Goal: Task Accomplishment & Management: Manage account settings

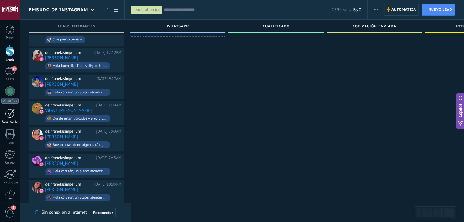
scroll to position [30, 0]
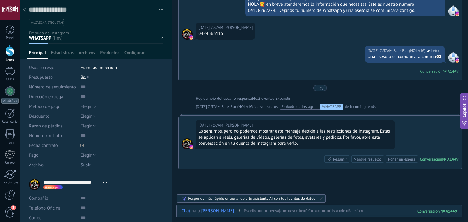
scroll to position [101, 0]
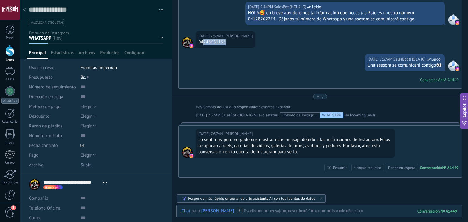
drag, startPoint x: 202, startPoint y: 43, endPoint x: 229, endPoint y: 41, distance: 26.3
click at [229, 41] on div "04245661155" at bounding box center [225, 42] width 54 height 6
click at [201, 41] on div "04245661155" at bounding box center [225, 42] width 54 height 6
click at [202, 41] on div "04245661155" at bounding box center [225, 42] width 54 height 6
drag, startPoint x: 201, startPoint y: 41, endPoint x: 233, endPoint y: 41, distance: 32.0
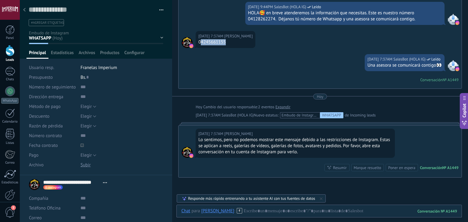
click at [233, 41] on div "04245661155" at bounding box center [225, 42] width 54 height 6
copy div "4245661155"
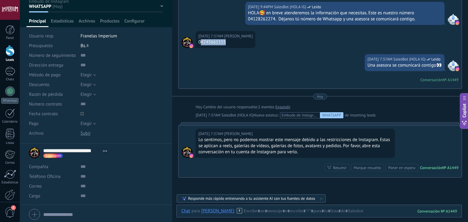
scroll to position [53, 0]
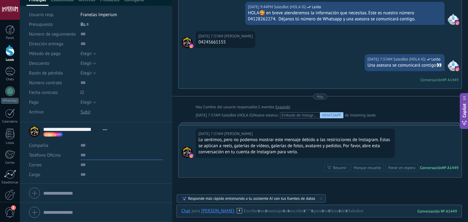
click at [89, 156] on input "text" at bounding box center [121, 156] width 83 height 10
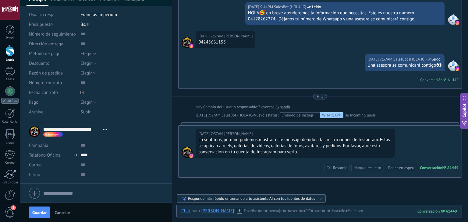
paste input "**********"
click at [40, 211] on span "Guardar" at bounding box center [39, 213] width 14 height 4
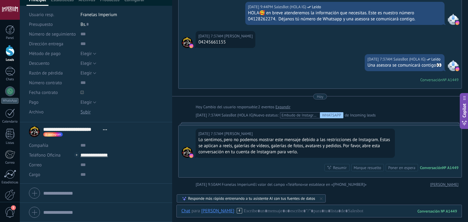
scroll to position [112, 0]
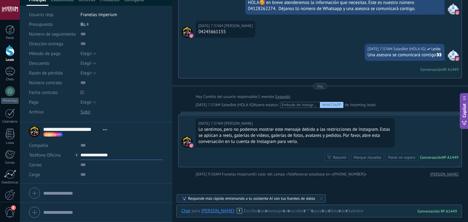
click at [94, 159] on input "**********" at bounding box center [121, 156] width 83 height 10
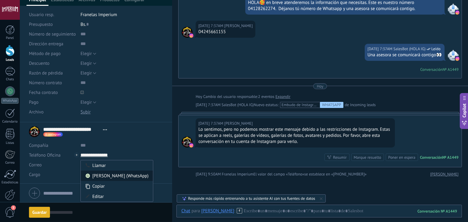
type input "**********"
drag, startPoint x: 107, startPoint y: 176, endPoint x: 230, endPoint y: 173, distance: 122.9
click at [108, 176] on div "[PERSON_NAME] (WhatsApp)" at bounding box center [117, 176] width 72 height 10
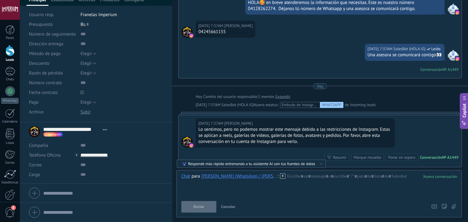
click at [284, 175] on icon at bounding box center [282, 176] width 5 height 5
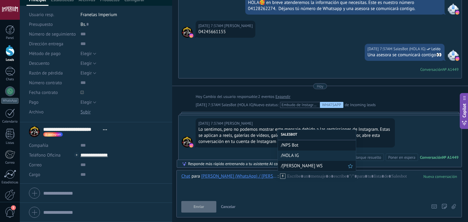
click at [290, 168] on span "/[PERSON_NAME] WS" at bounding box center [314, 166] width 67 height 6
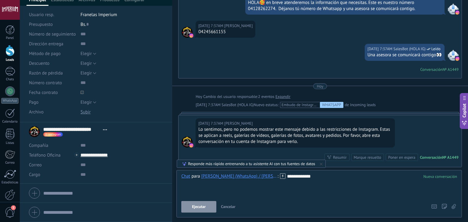
click at [205, 206] on span "Ejecutar" at bounding box center [199, 207] width 14 height 4
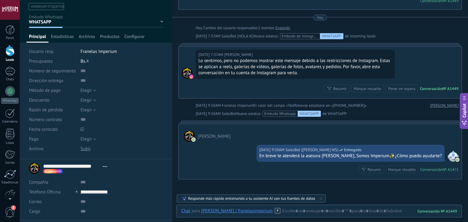
scroll to position [0, 0]
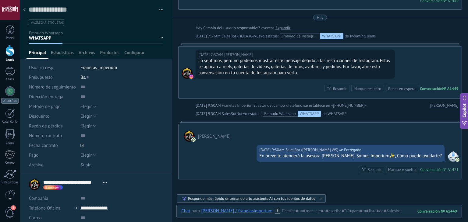
click at [24, 15] on div at bounding box center [24, 10] width 9 height 12
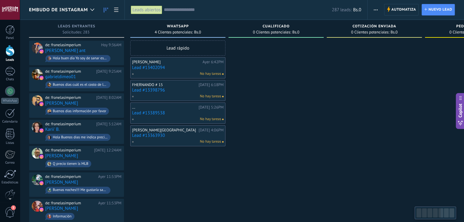
click at [155, 68] on link "Lead #13402094" at bounding box center [177, 67] width 91 height 5
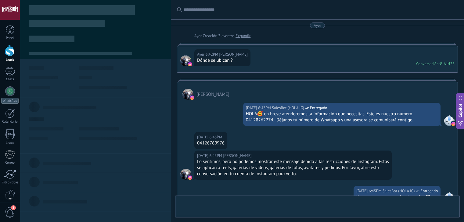
type textarea "**********"
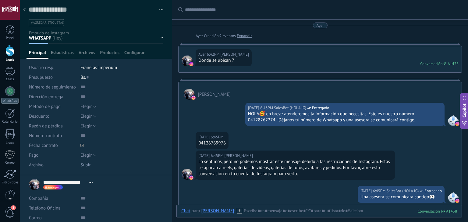
scroll to position [119, 0]
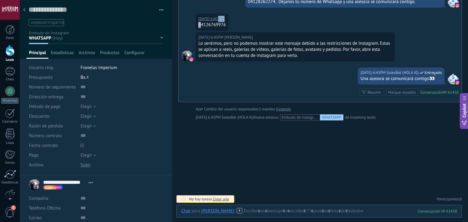
drag, startPoint x: 200, startPoint y: 23, endPoint x: 240, endPoint y: 17, distance: 40.3
click at [240, 17] on div "[DATE] 6:45PM [PERSON_NAME] 04126769976" at bounding box center [320, 23] width 283 height 19
drag, startPoint x: 230, startPoint y: 23, endPoint x: 202, endPoint y: 27, distance: 27.6
click at [202, 27] on div "[DATE] 6:45PM [PERSON_NAME] 04126769976" at bounding box center [320, 23] width 283 height 19
copy div "4126769976"
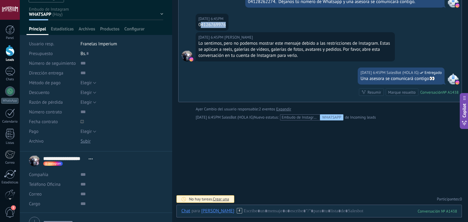
scroll to position [30, 0]
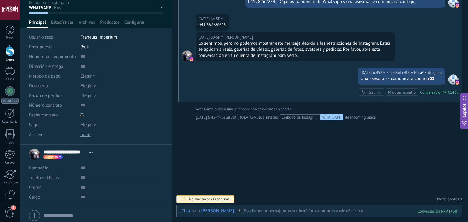
click at [85, 180] on input "text" at bounding box center [121, 178] width 83 height 10
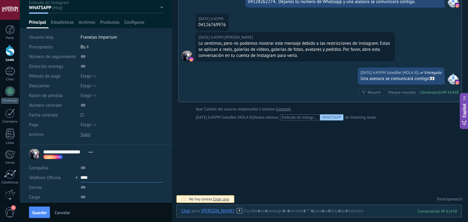
paste input "**********"
click at [38, 212] on span "Guardar" at bounding box center [39, 213] width 14 height 4
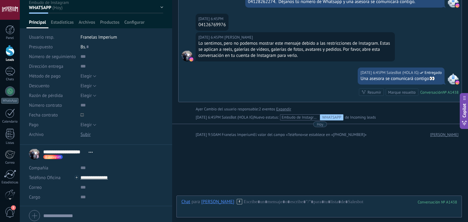
scroll to position [140, 0]
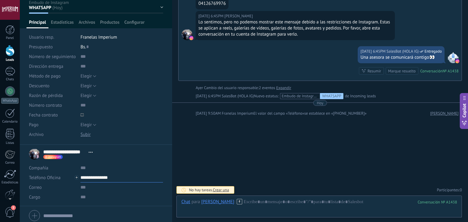
click at [96, 181] on input "**********" at bounding box center [121, 178] width 83 height 10
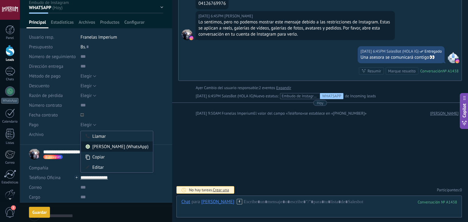
type input "**********"
click at [114, 149] on div "[PERSON_NAME] (WhatsApp)" at bounding box center [117, 147] width 72 height 10
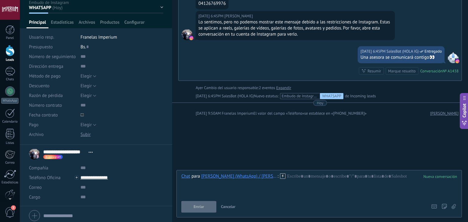
click at [282, 175] on icon at bounding box center [282, 176] width 5 height 5
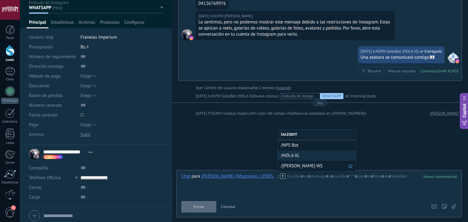
click at [292, 167] on span "/[PERSON_NAME] WS" at bounding box center [314, 166] width 67 height 6
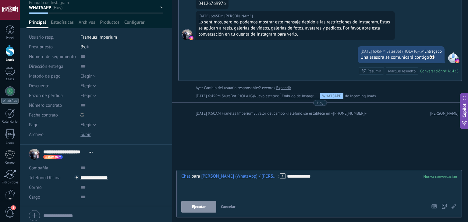
click at [201, 208] on span "Ejecutar" at bounding box center [199, 207] width 14 height 4
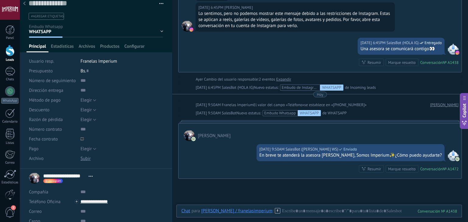
scroll to position [0, 0]
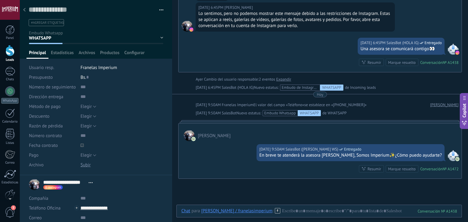
click at [20, 9] on div at bounding box center [10, 10] width 20 height 20
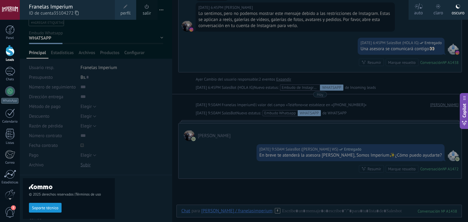
click at [217, 78] on div at bounding box center [254, 111] width 468 height 222
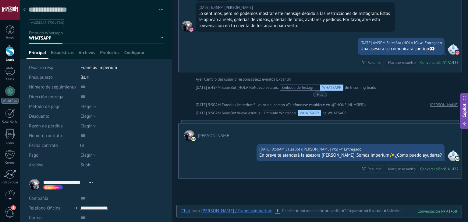
click at [27, 9] on div at bounding box center [24, 10] width 9 height 12
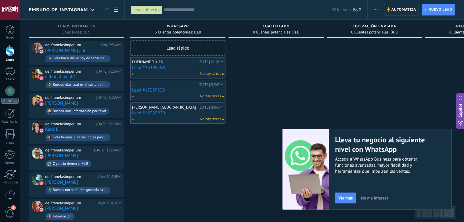
click at [155, 69] on link "Lead #13398796" at bounding box center [177, 67] width 91 height 5
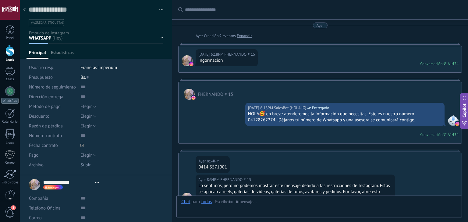
type textarea "**********"
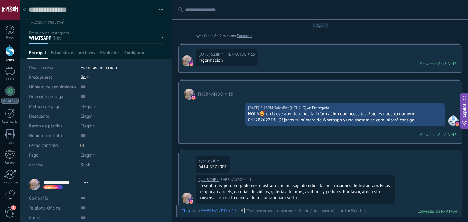
scroll to position [116, 0]
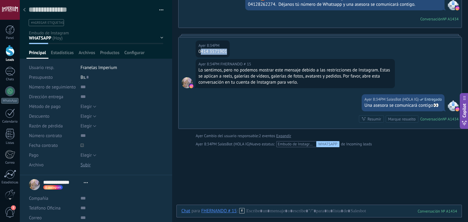
drag, startPoint x: 200, startPoint y: 53, endPoint x: 234, endPoint y: 50, distance: 34.3
click at [234, 50] on div "[DATE] 8:34PM FHERNANDO # 15 0414 3571901" at bounding box center [320, 48] width 283 height 22
copy div "[PHONE_NUMBER]"
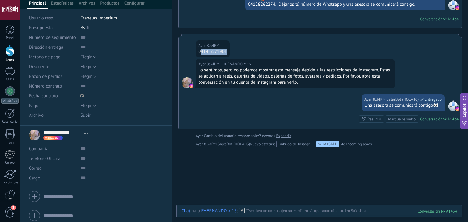
scroll to position [53, 0]
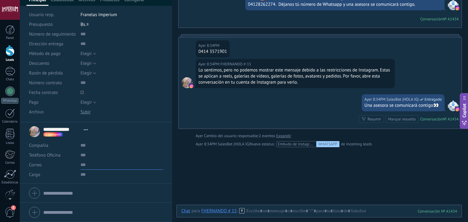
click at [98, 161] on input "text" at bounding box center [121, 165] width 83 height 10
click at [97, 157] on input "text" at bounding box center [121, 156] width 83 height 10
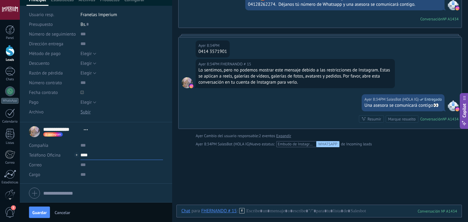
paste input "**********"
click at [87, 154] on input "**********" at bounding box center [121, 156] width 83 height 10
type input "**********"
click at [105, 177] on div "[PERSON_NAME] (WhatsApp)" at bounding box center [117, 176] width 72 height 10
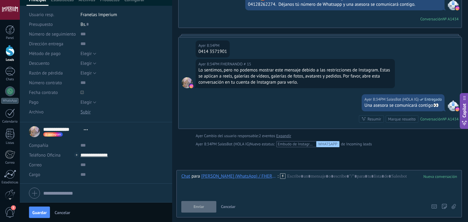
click at [286, 176] on div at bounding box center [319, 185] width 276 height 23
click at [284, 176] on icon at bounding box center [282, 176] width 5 height 5
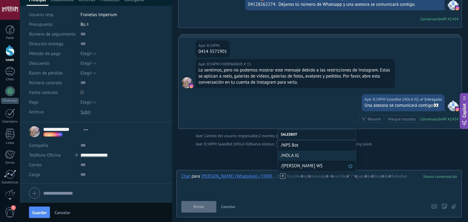
click at [293, 165] on span "/[PERSON_NAME] WS" at bounding box center [314, 166] width 67 height 6
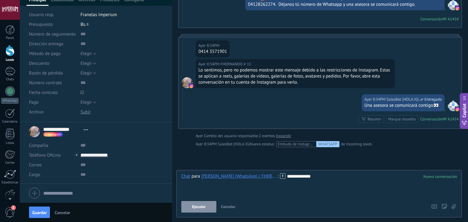
click at [202, 210] on button "Ejecutar" at bounding box center [198, 207] width 35 height 12
click at [34, 210] on button "Guardar" at bounding box center [39, 213] width 21 height 12
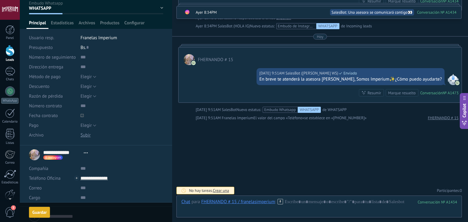
scroll to position [0, 0]
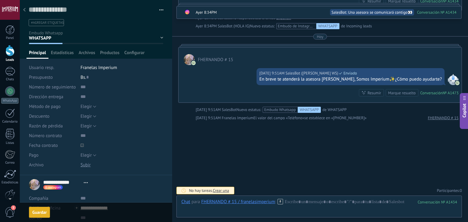
click at [21, 12] on div at bounding box center [24, 10] width 9 height 12
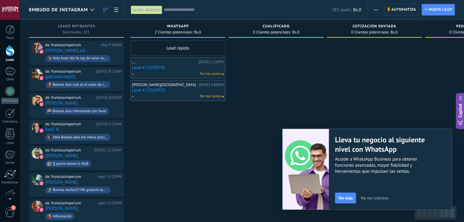
click at [158, 69] on link "Lead #13389538" at bounding box center [177, 67] width 91 height 5
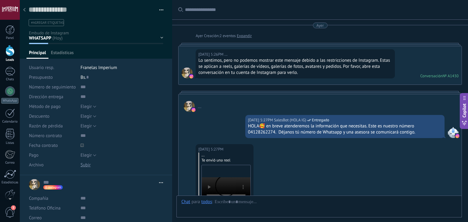
type textarea "**********"
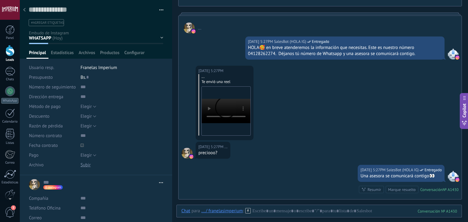
scroll to position [84, 0]
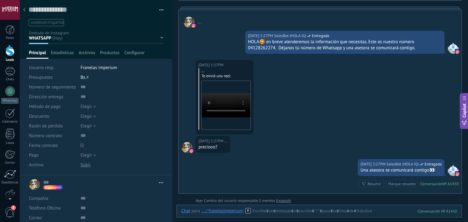
click at [224, 101] on video "Your browser does not support the video tag." at bounding box center [226, 105] width 49 height 24
click at [278, 204] on div "[DATE][PERSON_NAME][DATE] Creación: 2 eventos Expandir [DATE] 5:26PM ... Lo sen…" at bounding box center [320, 73] width 284 height 270
click at [276, 208] on div "Chat Correo Nota Tarea Chat para ... / franelasimperium : 1430 Enviar Cancelar …" at bounding box center [319, 216] width 286 height 22
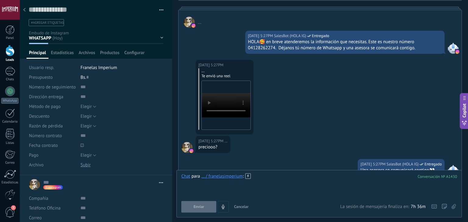
click at [265, 184] on div at bounding box center [319, 185] width 276 height 23
paste div
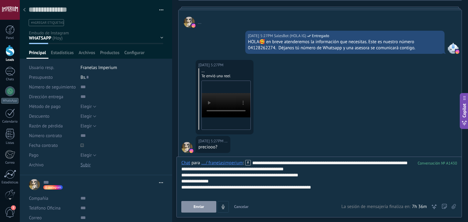
click at [294, 173] on div "**********" at bounding box center [319, 169] width 276 height 6
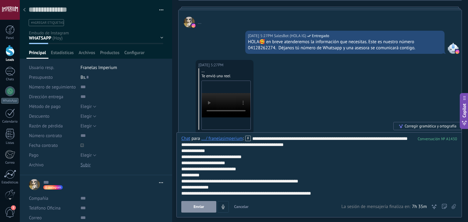
scroll to position [6, 0]
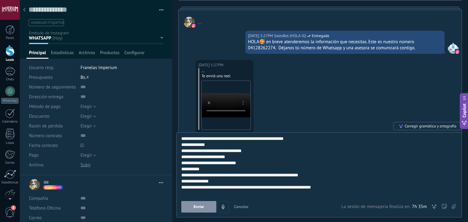
click at [212, 206] on button "Enviar" at bounding box center [198, 207] width 35 height 12
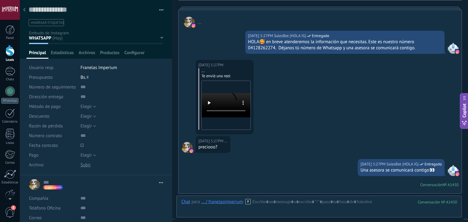
scroll to position [308, 0]
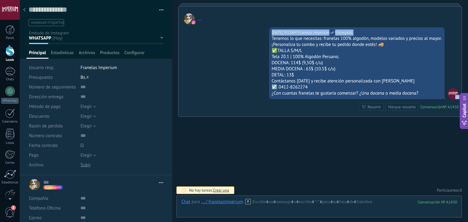
drag, startPoint x: 417, startPoint y: 91, endPoint x: 263, endPoint y: 36, distance: 163.9
click at [272, 36] on div "Tenemos lo que necesitas: franelas 100% algodón, modelos variados y precios al …" at bounding box center [357, 39] width 170 height 6
click at [269, 39] on div "[DATE] 9:52AM Franelas Imperium Entregado Tenemos lo que necesitas: franelas 10…" at bounding box center [357, 63] width 176 height 72
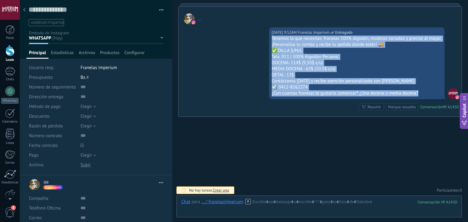
drag, startPoint x: 270, startPoint y: 38, endPoint x: 418, endPoint y: 98, distance: 160.0
click at [418, 98] on div "[DATE] 9:52AM Franelas Imperium Entregado Tenemos lo que necesitas: franelas 10…" at bounding box center [357, 63] width 176 height 72
copy div "Tenemos lo que necesitas: franelas 100% algodón, modelos variados y precios al …"
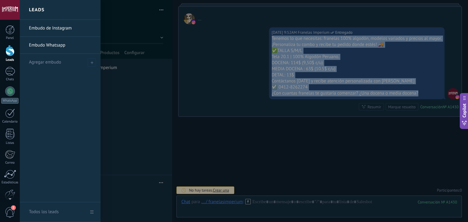
click at [6, 49] on div at bounding box center [9, 50] width 9 height 11
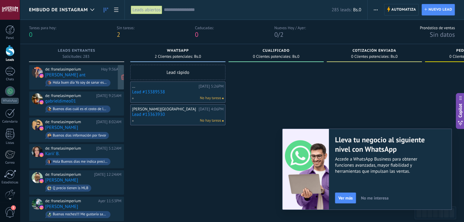
click at [114, 76] on div "de: franelasimperium [DATE] 9:36AM [PERSON_NAME] ant Hola buen día Yo soy de sa…" at bounding box center [83, 77] width 76 height 21
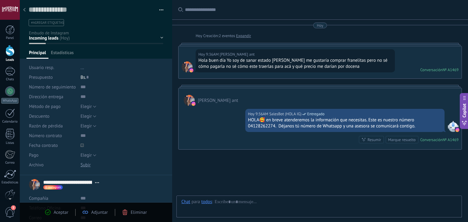
type textarea "**********"
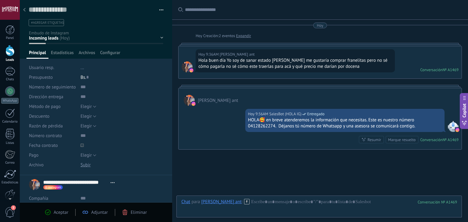
scroll to position [33, 0]
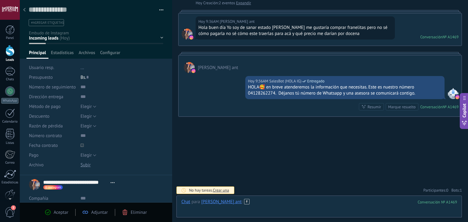
click at [283, 200] on div at bounding box center [319, 208] width 276 height 18
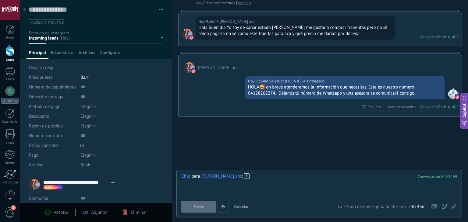
paste div
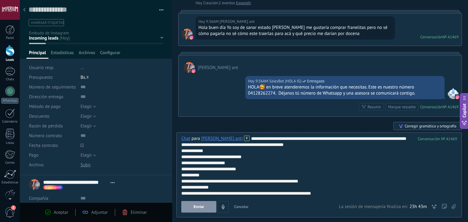
click at [202, 209] on span "Enviar" at bounding box center [199, 207] width 11 height 4
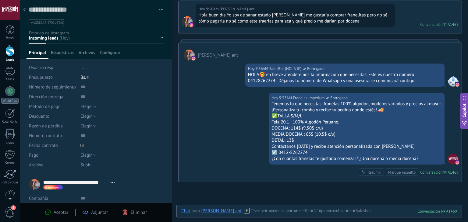
scroll to position [81, 0]
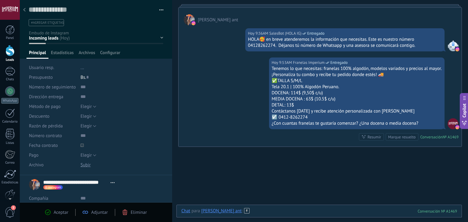
click at [290, 209] on div at bounding box center [319, 217] width 276 height 18
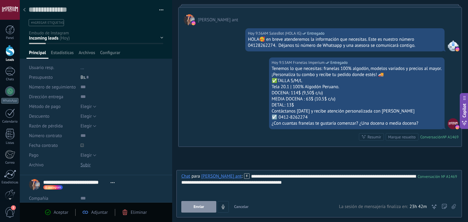
click at [211, 208] on button "Enviar" at bounding box center [198, 207] width 35 height 12
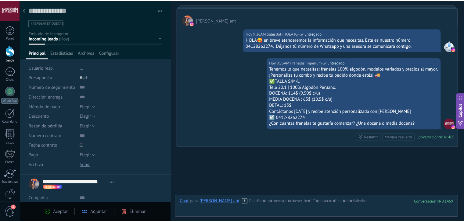
scroll to position [136, 0]
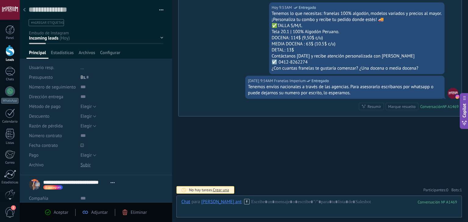
click at [24, 12] on icon at bounding box center [24, 10] width 2 height 4
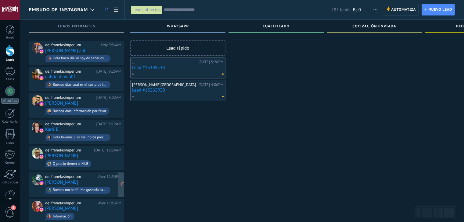
click at [102, 175] on div "Ayer 11:53PM" at bounding box center [109, 177] width 23 height 5
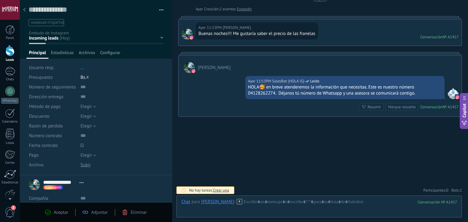
click at [27, 13] on div at bounding box center [24, 10] width 9 height 12
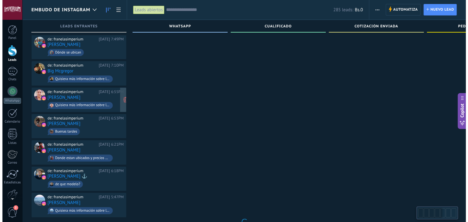
scroll to position [351, 0]
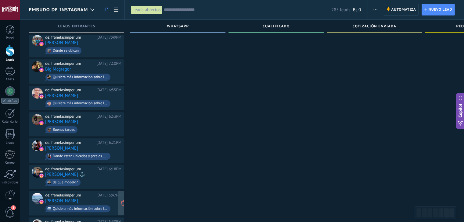
click at [94, 193] on div "de: franelasimperium" at bounding box center [69, 195] width 49 height 5
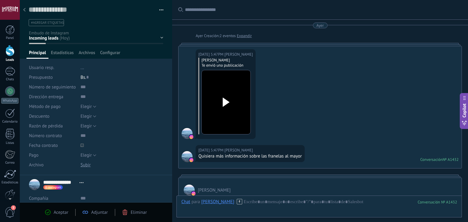
scroll to position [123, 0]
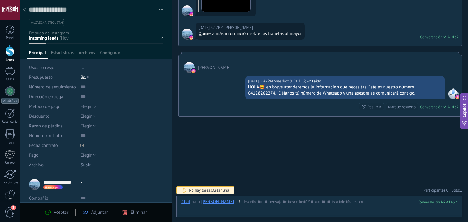
click at [23, 8] on div at bounding box center [24, 10] width 9 height 12
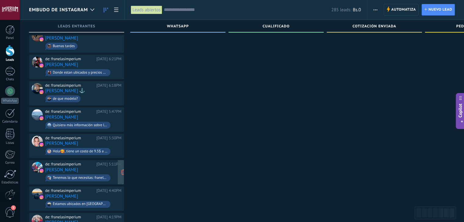
scroll to position [442, 0]
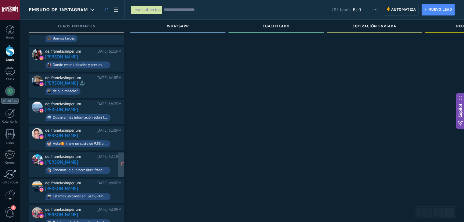
click at [110, 155] on div "Ayer 5:11PM" at bounding box center [108, 157] width 25 height 5
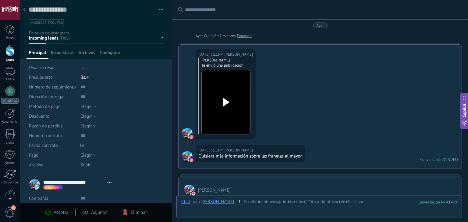
scroll to position [194, 0]
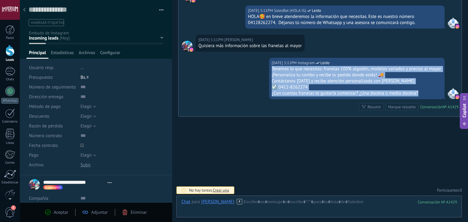
drag, startPoint x: 418, startPoint y: 94, endPoint x: 268, endPoint y: 70, distance: 152.7
click at [269, 70] on div "Ayer 5:11PM Instagram Leído Tenemos lo que necesitas: franelas 100% algodón, mo…" at bounding box center [357, 78] width 176 height 41
click at [215, 67] on div "Ayer 5:11PM Instagram Leído Tenemos lo que necesitas: franelas 100% algodón, mo…" at bounding box center [320, 87] width 283 height 59
drag, startPoint x: 418, startPoint y: 90, endPoint x: 255, endPoint y: 67, distance: 164.3
click at [255, 67] on div "Ayer 5:11PM Instagram Leído Tenemos lo que necesitas: franelas 100% algodón, mo…" at bounding box center [320, 87] width 283 height 59
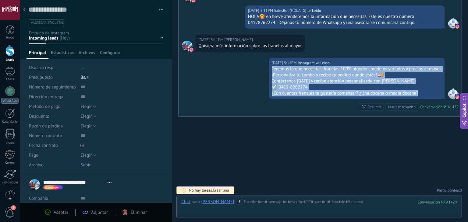
copy div "Tenemos lo que necesitas: franelas 100% algodón, modelos variados y precios al …"
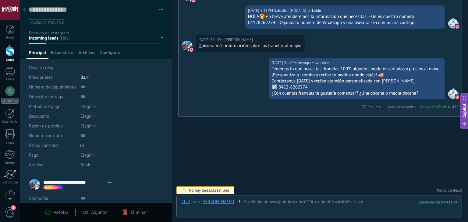
click at [205, 126] on div "Buscar Carga más Ayer Ayer Creación: 2 eventos Expandir Ayer 5:11PM RAUL JOSE C…" at bounding box center [320, 14] width 296 height 417
click at [24, 9] on use at bounding box center [24, 10] width 2 height 4
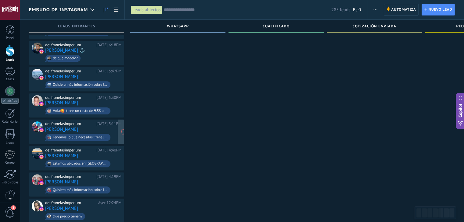
scroll to position [534, 0]
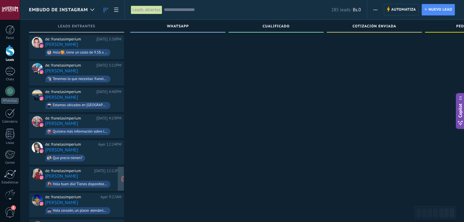
click at [91, 169] on div "de: franelasimperium Ayer 12:12PM Adrian Pillan Hola buen día! Tienes disponibl…" at bounding box center [83, 179] width 76 height 21
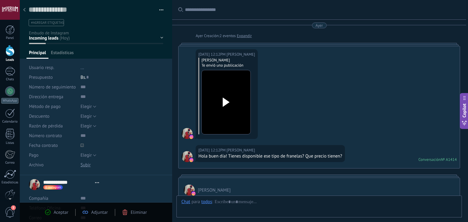
type textarea "**********"
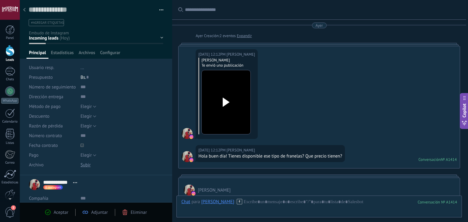
scroll to position [178, 0]
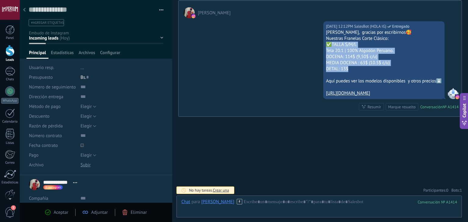
drag, startPoint x: 326, startPoint y: 45, endPoint x: 348, endPoint y: 69, distance: 33.0
click at [348, 69] on div "Hola cariño, gracias por escribirnos🥰 Nuestras Franelas Corte Clásico: ✅TALLA S…" at bounding box center [384, 63] width 116 height 67
copy div "✅TALLA S/M/L Tela 20.1 | 100% Algodón Peruano. DOCENA: 114$ (9,50$ c/u) MEDIA D…"
